Goal: Find specific page/section: Find specific page/section

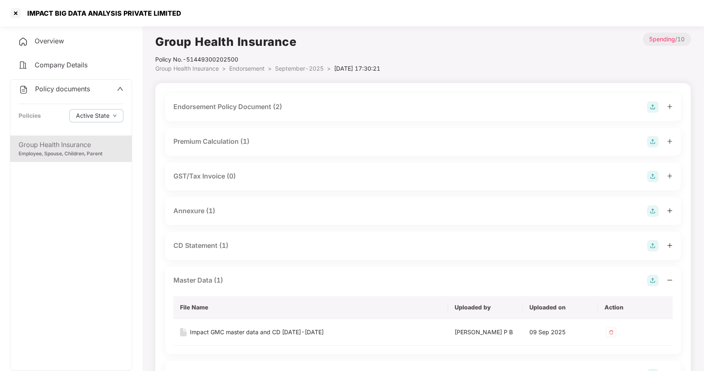
click at [83, 154] on div "Employee, Spouse, Children, Parent" at bounding box center [71, 154] width 105 height 8
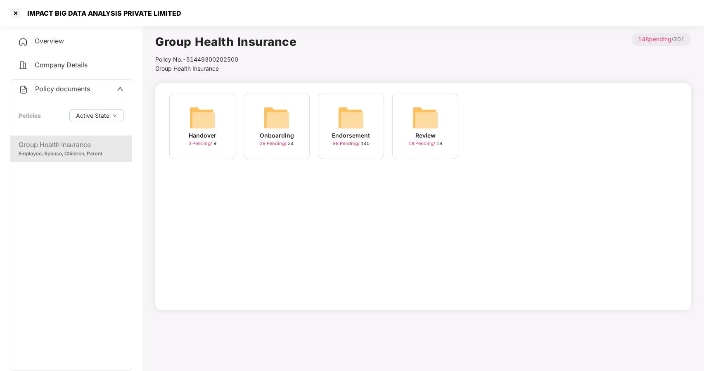
click at [328, 124] on div "Endorsement 98 Pending / 140" at bounding box center [351, 126] width 66 height 66
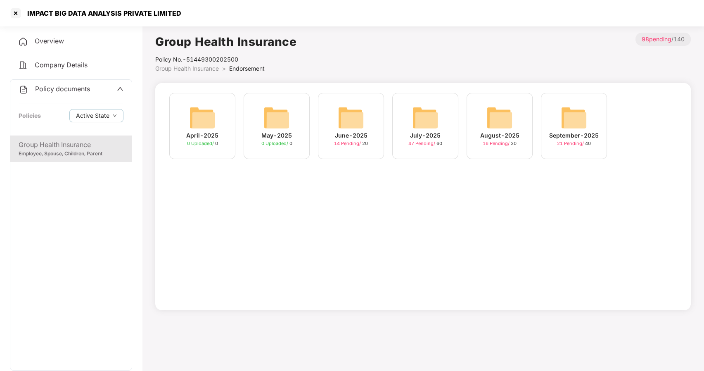
click at [568, 127] on img at bounding box center [574, 117] width 26 height 26
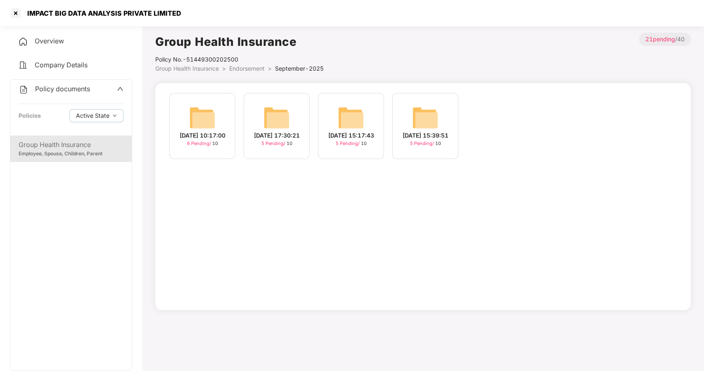
click at [271, 120] on img at bounding box center [276, 117] width 26 height 26
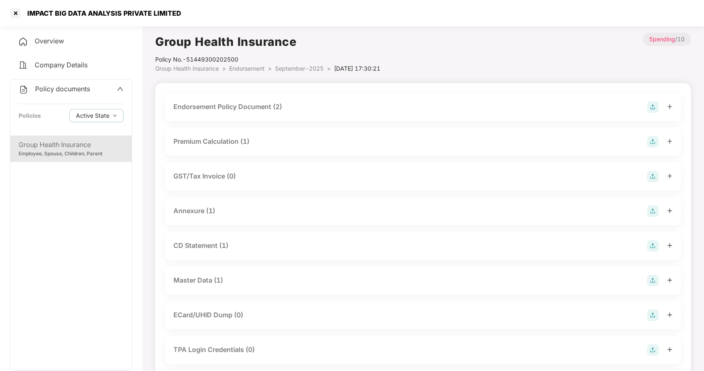
click at [215, 107] on div "Endorsement Policy Document (2)" at bounding box center [227, 107] width 109 height 10
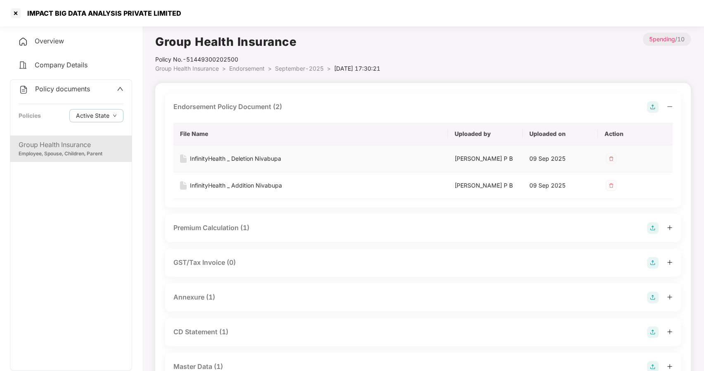
click at [266, 156] on div "InfinityHealth _ Deletion Nivabupa" at bounding box center [235, 158] width 91 height 9
click at [263, 186] on div "InfinityHealth _ Addition Nivabupa" at bounding box center [236, 185] width 92 height 9
